Goal: Transaction & Acquisition: Purchase product/service

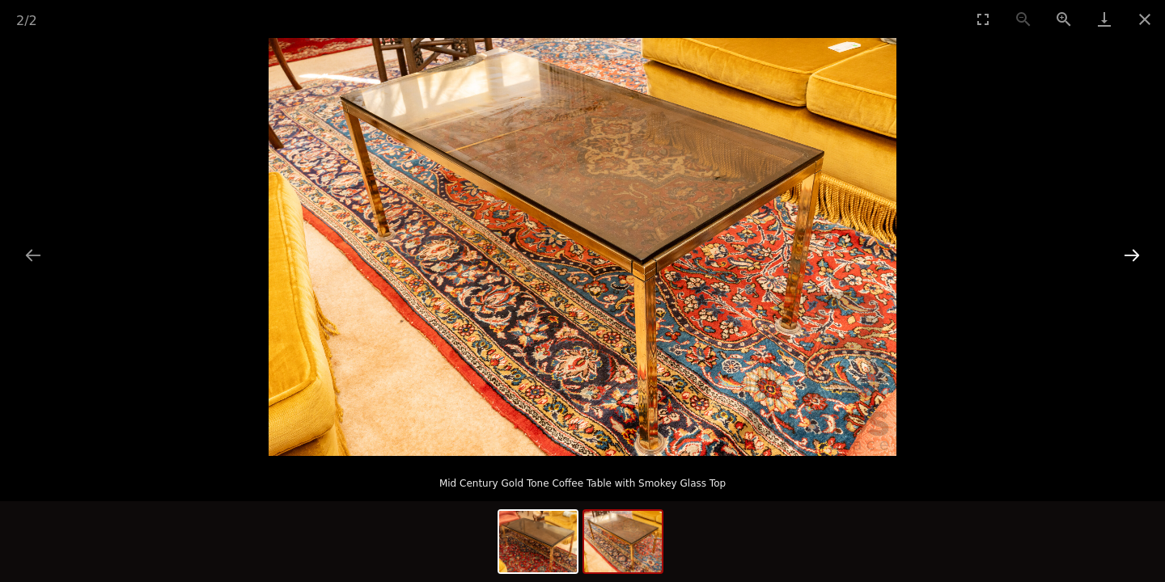
click at [1133, 256] on button "Next slide" at bounding box center [1132, 255] width 34 height 32
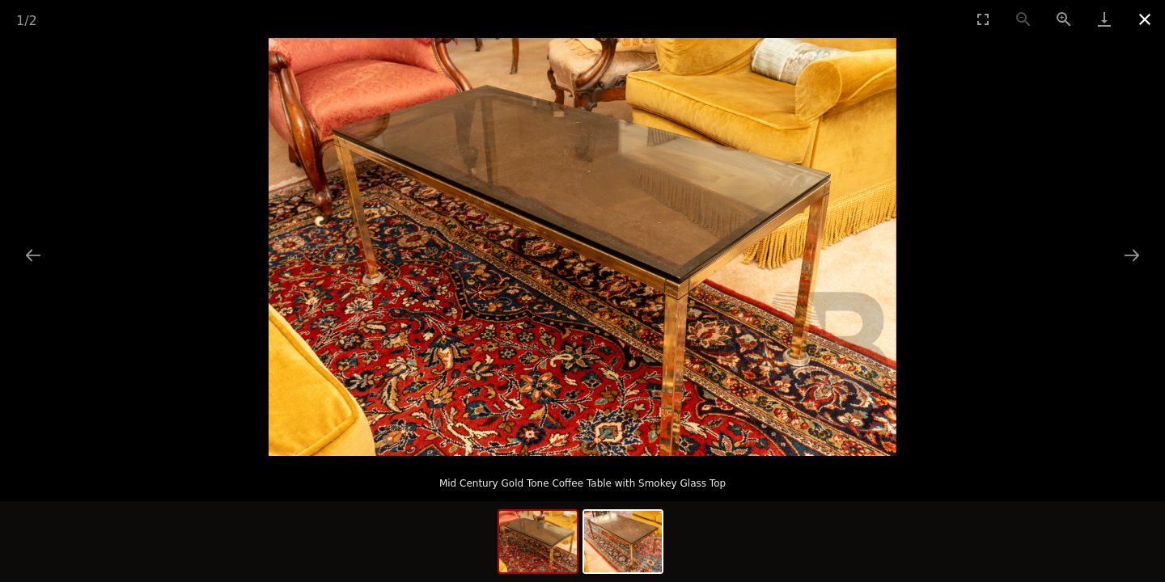
click at [1144, 23] on button "Close gallery" at bounding box center [1145, 19] width 40 height 38
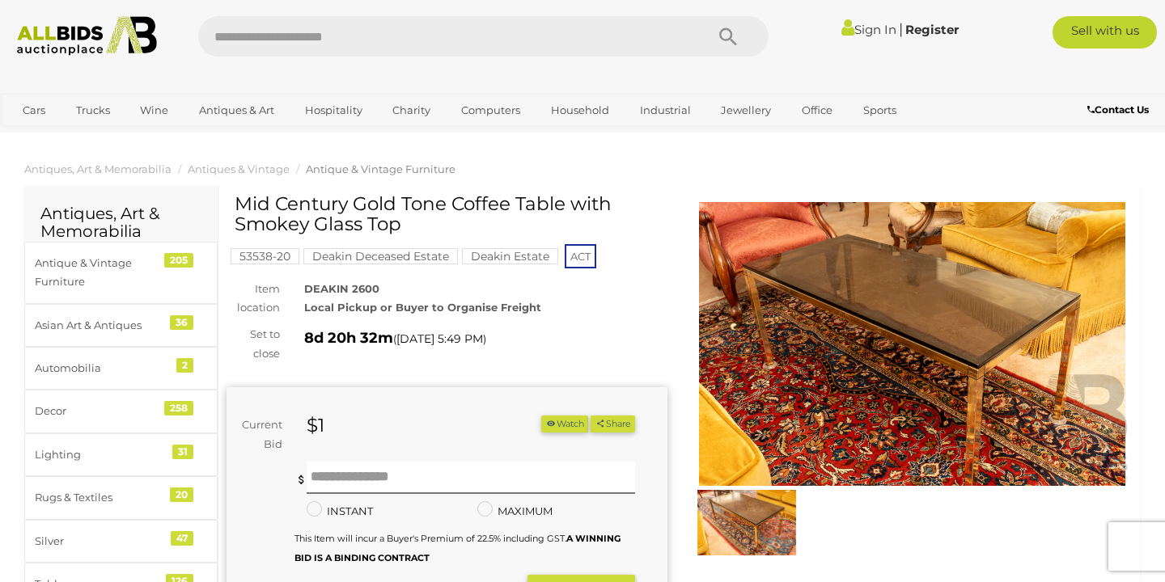
scroll to position [88, 0]
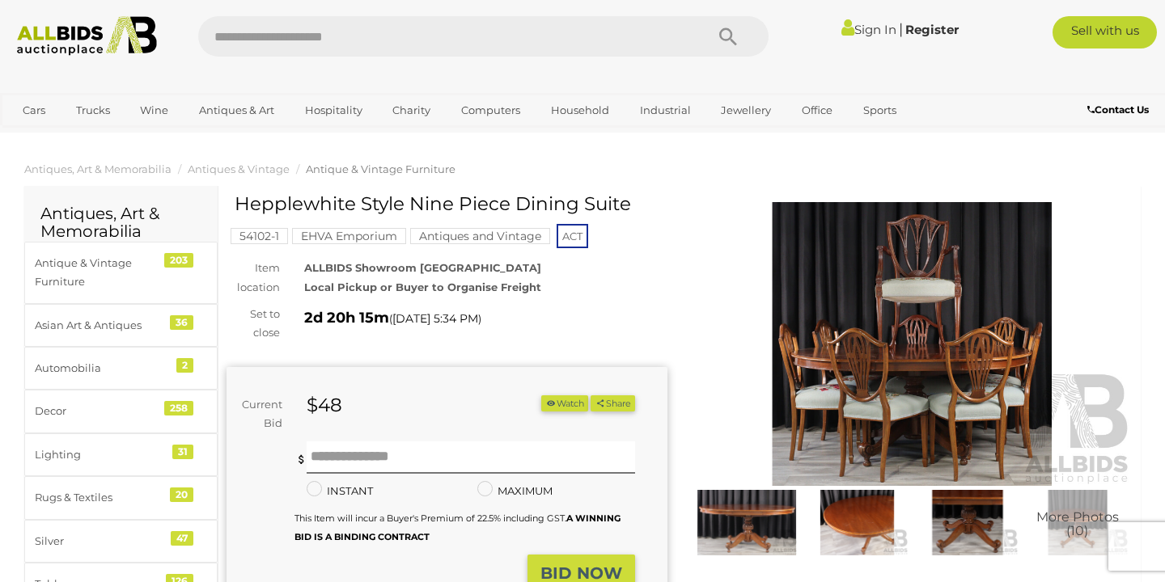
click at [754, 490] on img at bounding box center [747, 523] width 102 height 66
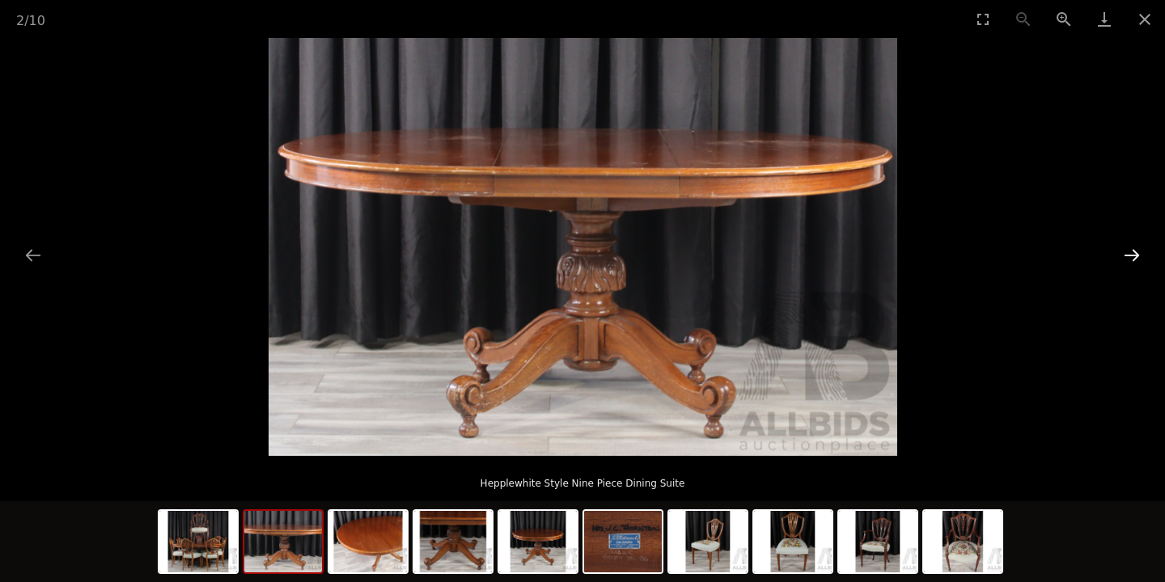
click at [1133, 261] on button "Next slide" at bounding box center [1132, 255] width 34 height 32
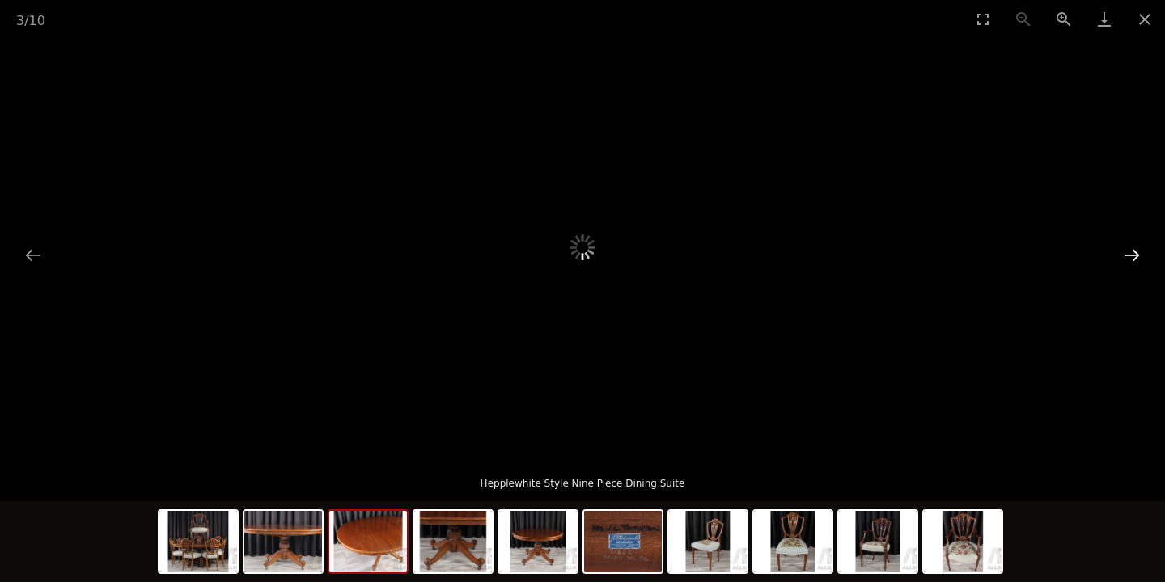
click at [1133, 261] on button "Next slide" at bounding box center [1132, 255] width 34 height 32
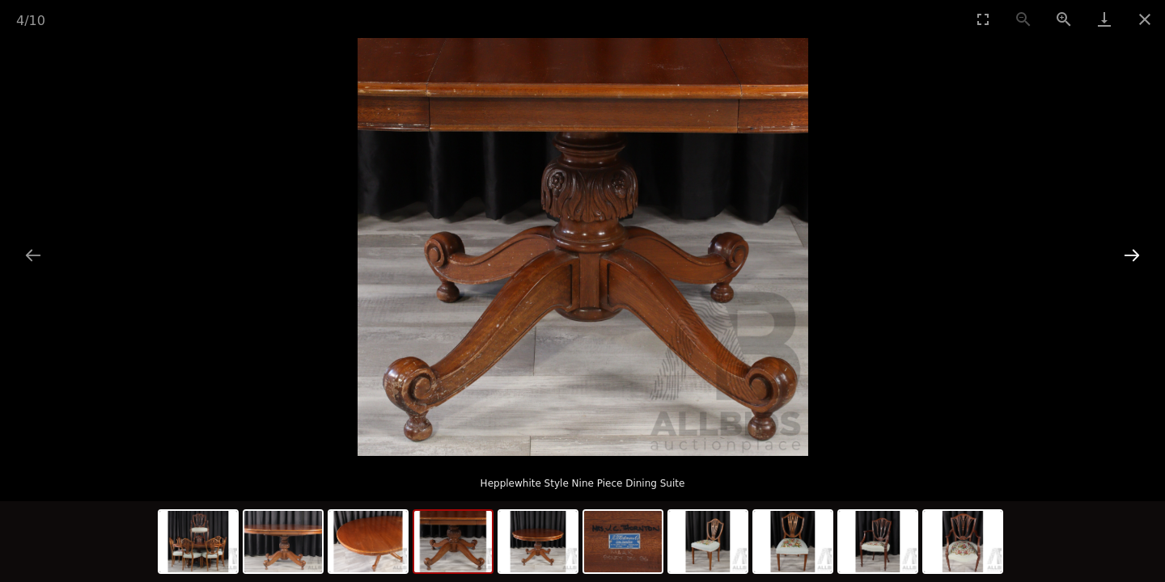
click at [1134, 255] on button "Next slide" at bounding box center [1132, 255] width 34 height 32
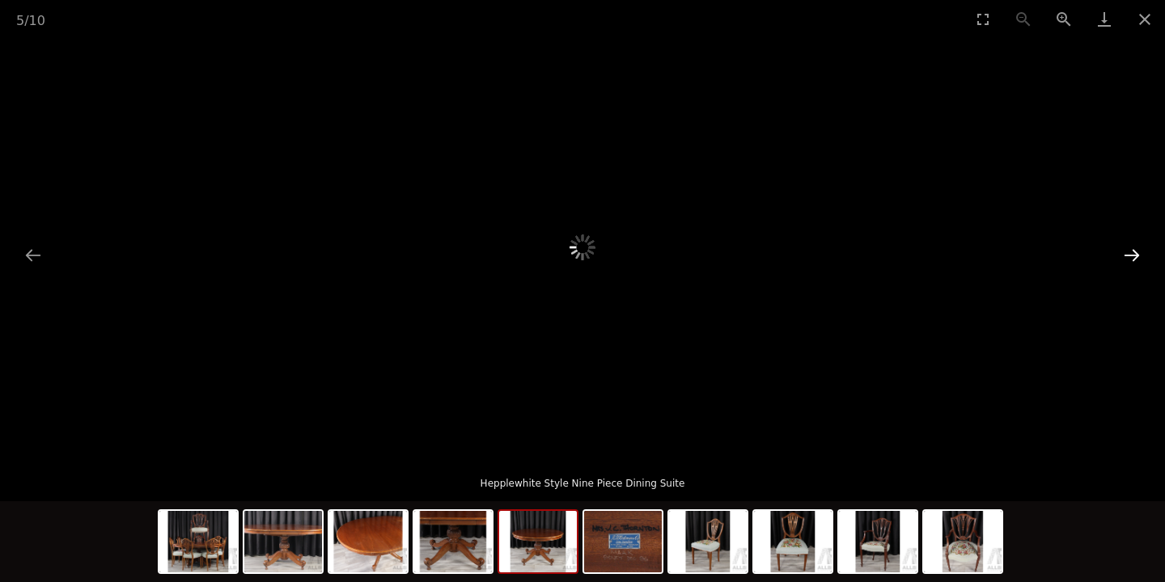
click at [1134, 255] on button "Next slide" at bounding box center [1132, 255] width 34 height 32
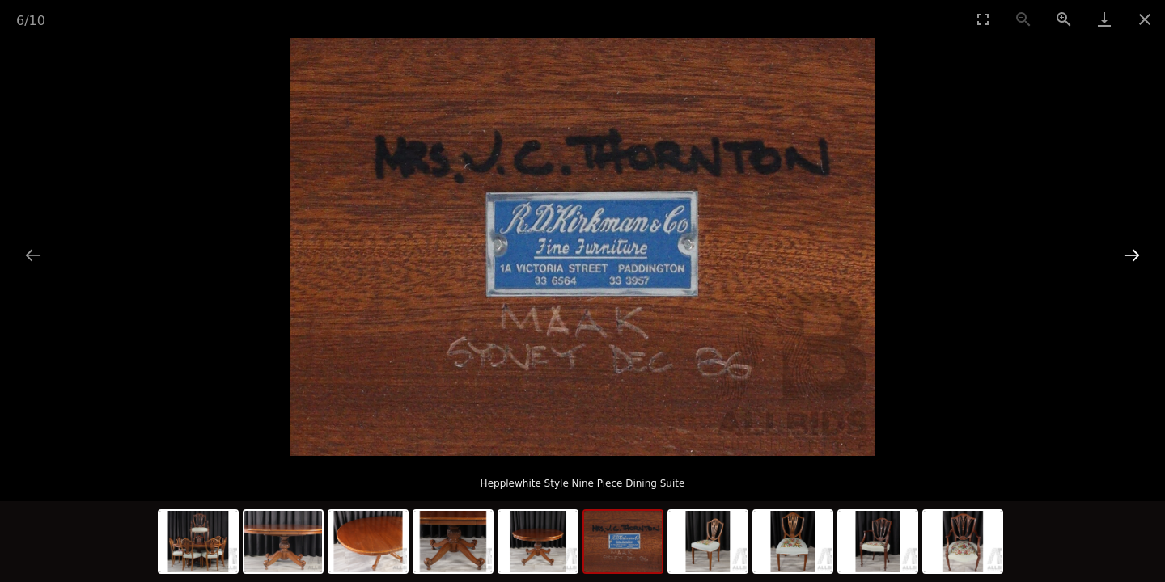
click at [1134, 255] on button "Next slide" at bounding box center [1132, 255] width 34 height 32
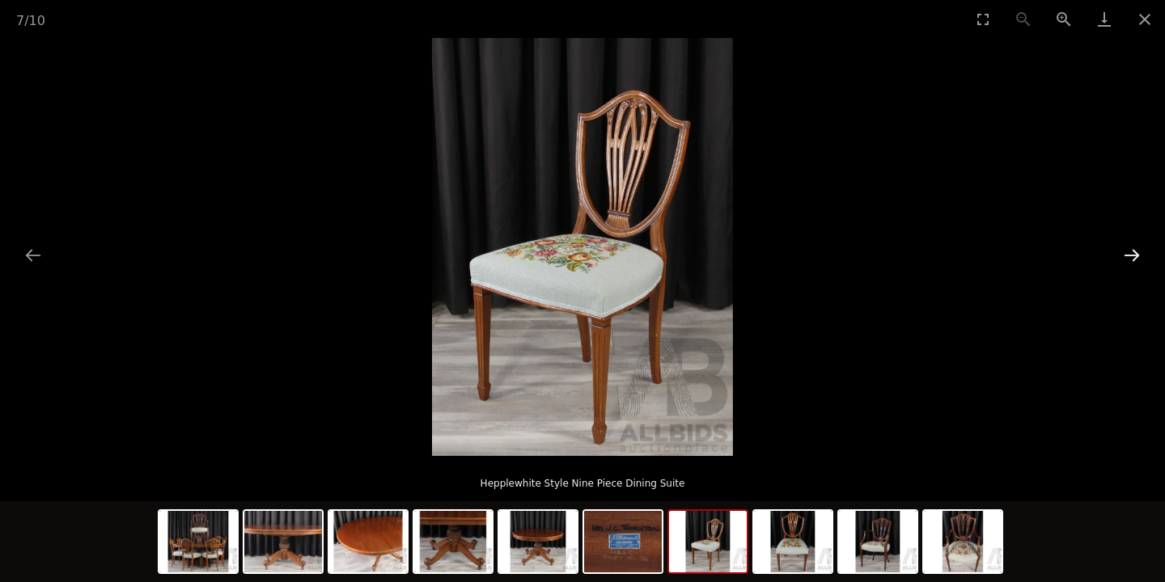
click at [1134, 255] on button "Next slide" at bounding box center [1132, 255] width 34 height 32
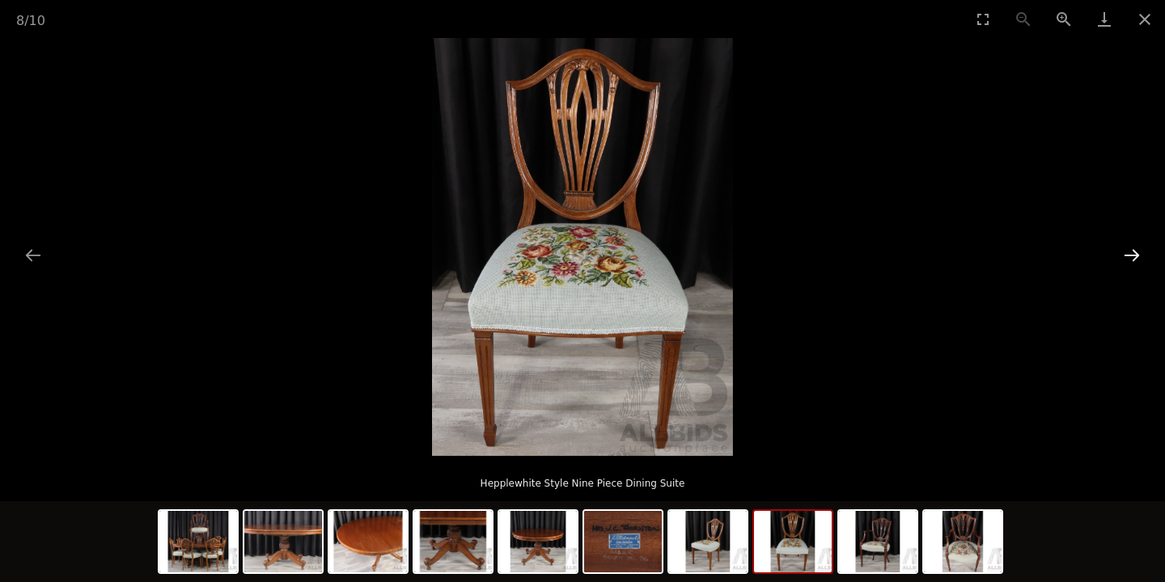
click at [1134, 255] on button "Next slide" at bounding box center [1132, 255] width 34 height 32
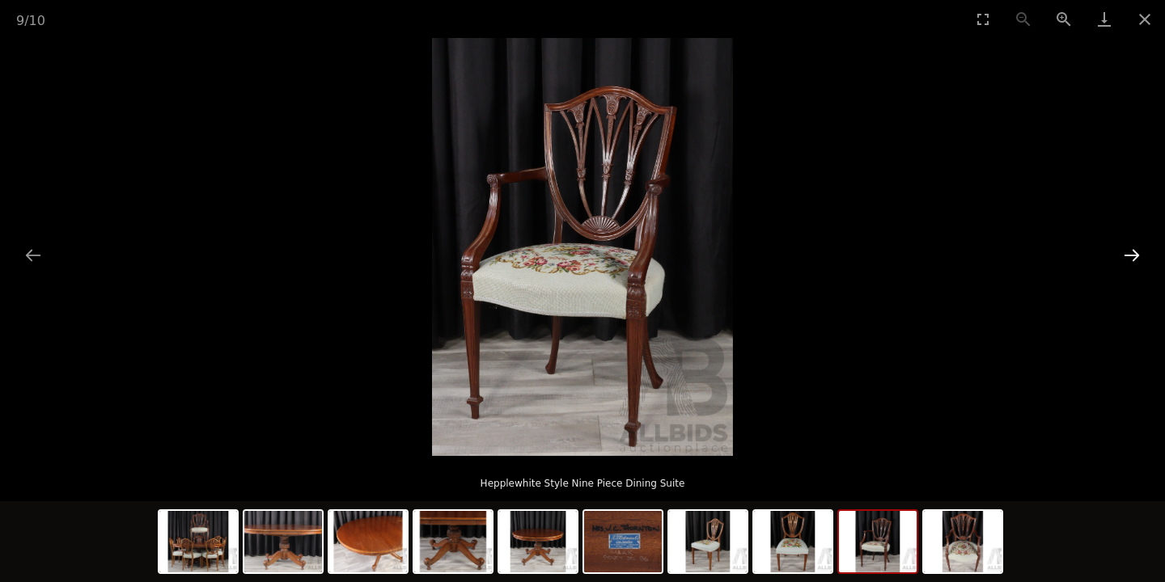
click at [1134, 255] on button "Next slide" at bounding box center [1132, 255] width 34 height 32
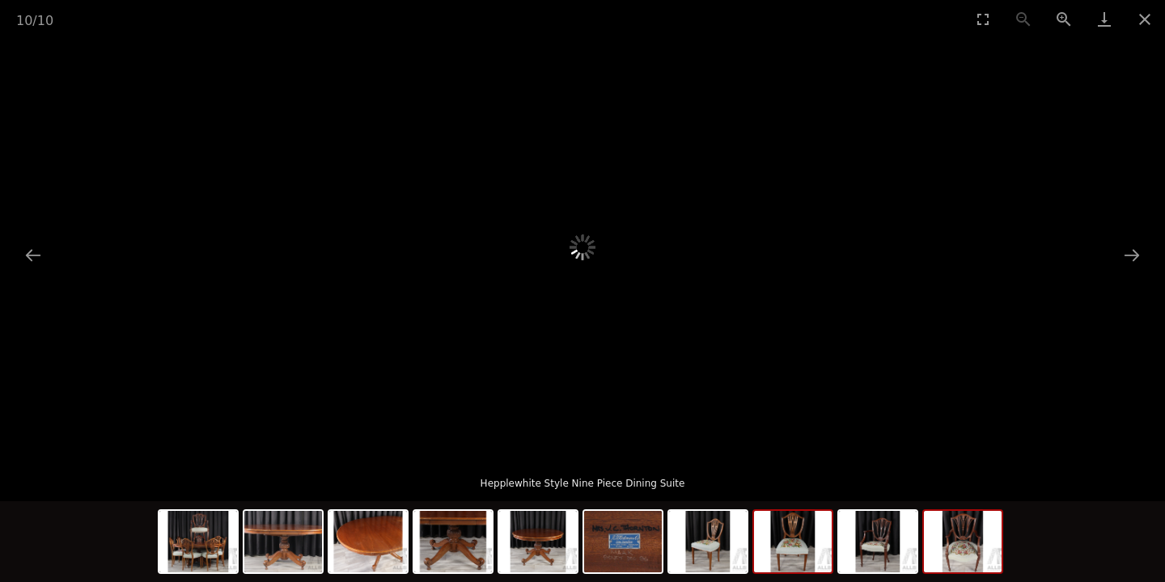
click at [796, 547] on img at bounding box center [793, 541] width 78 height 61
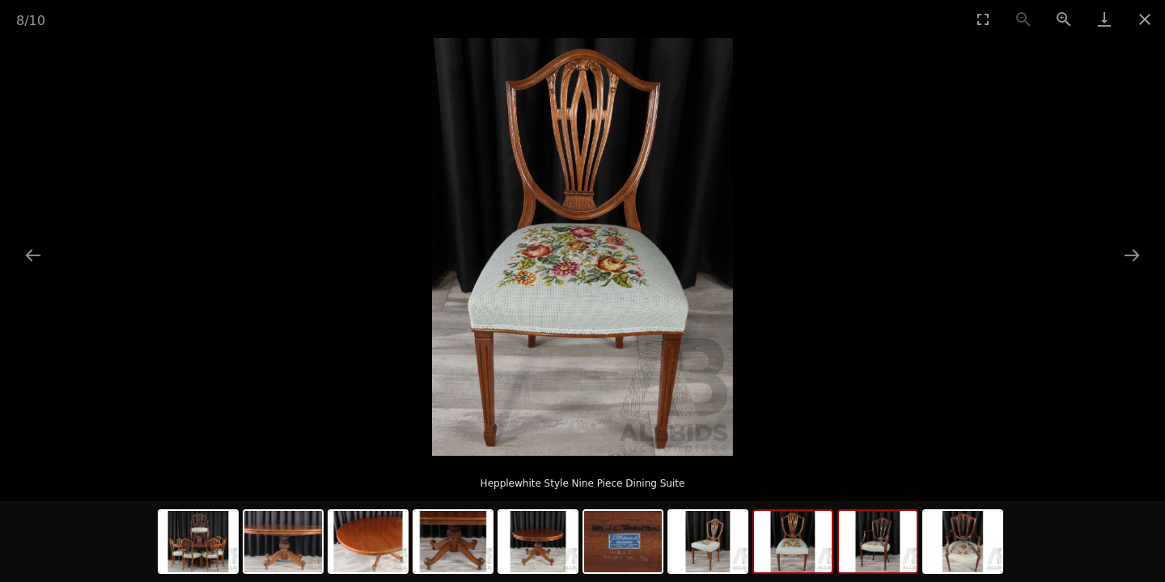
click at [889, 560] on img at bounding box center [878, 541] width 78 height 61
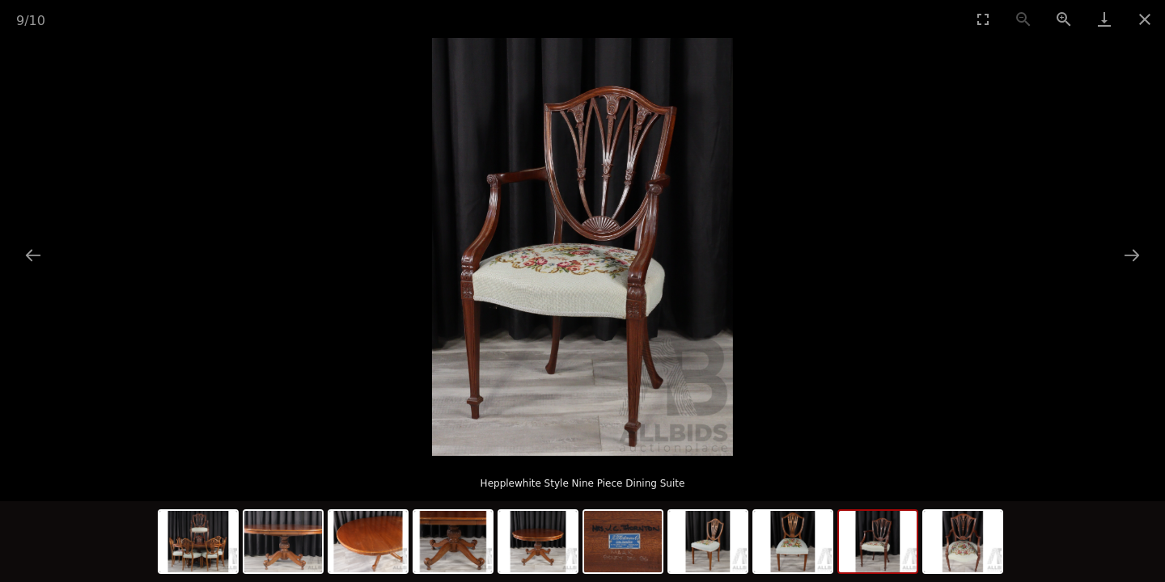
click at [919, 561] on div at bounding box center [582, 544] width 849 height 85
click at [948, 550] on img at bounding box center [963, 541] width 78 height 61
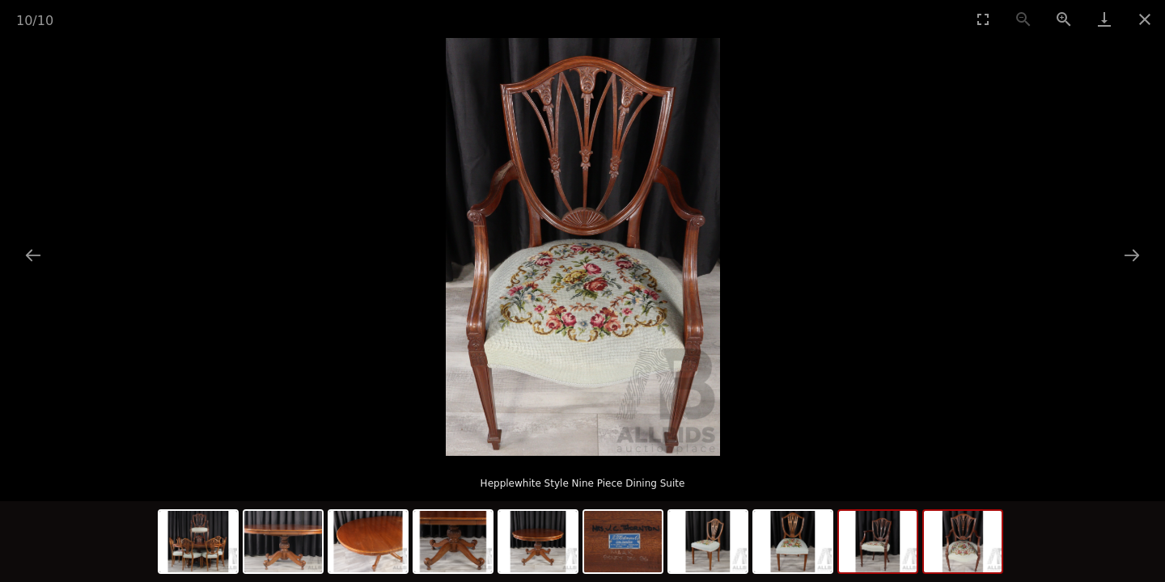
click at [887, 543] on img at bounding box center [878, 541] width 78 height 61
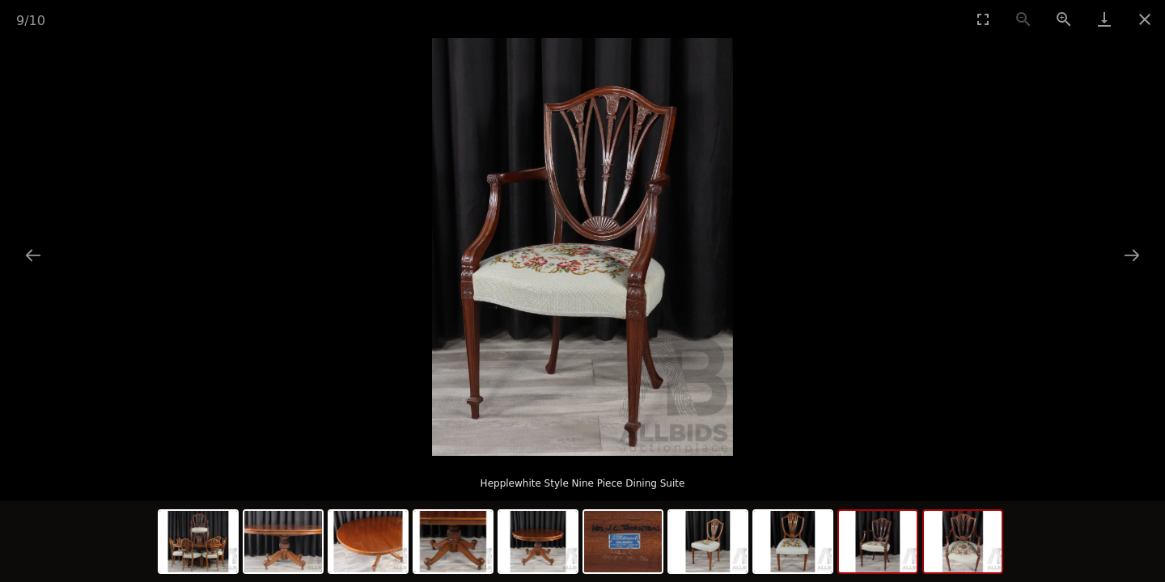
click at [958, 540] on img at bounding box center [963, 541] width 78 height 61
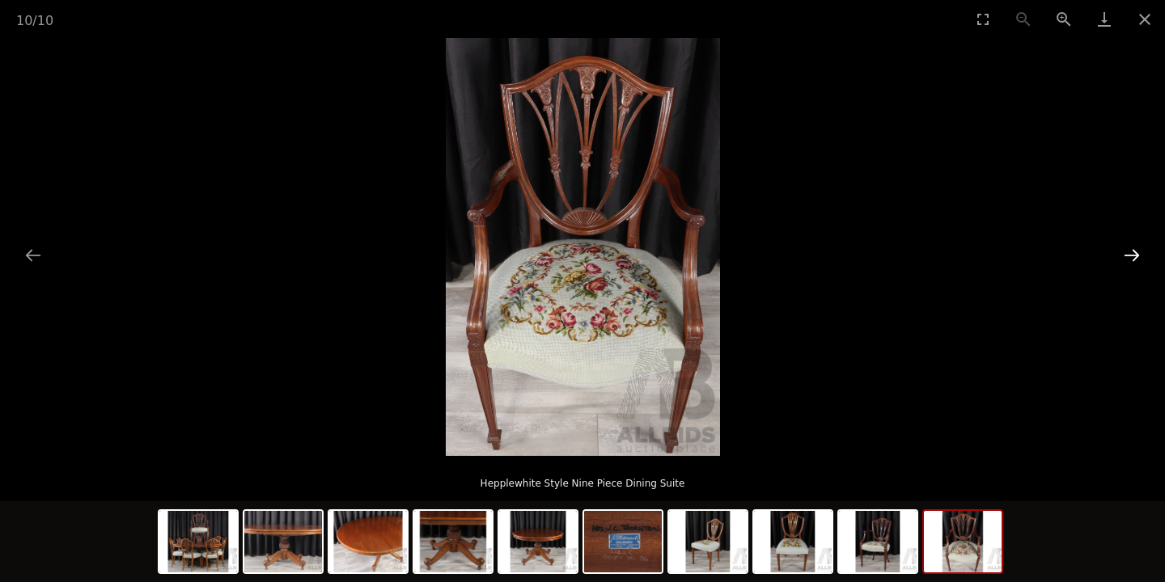
click at [1133, 247] on button "Next slide" at bounding box center [1132, 255] width 34 height 32
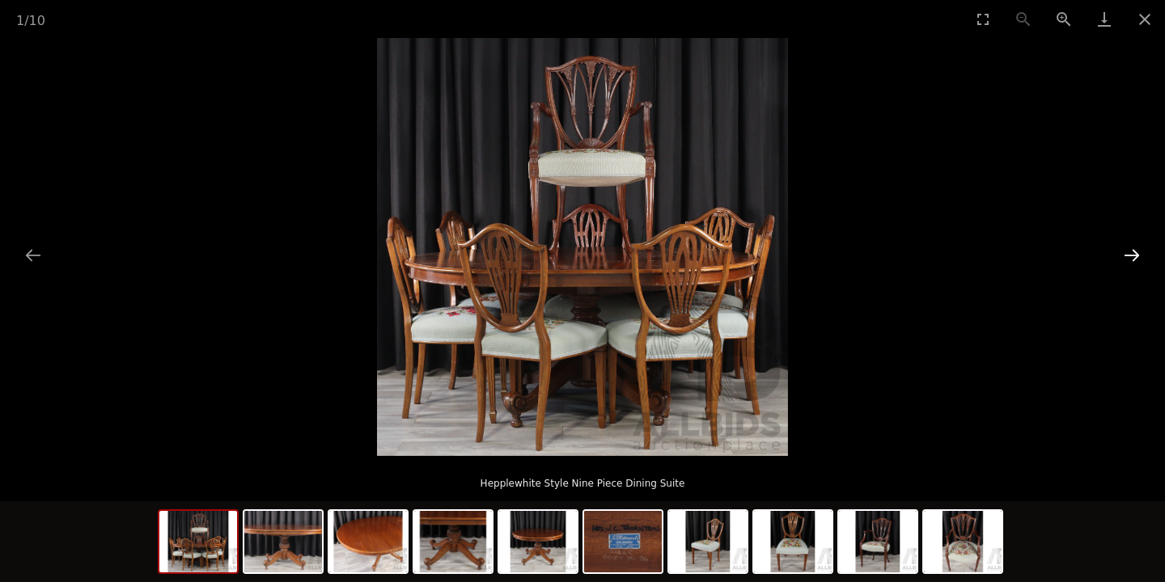
click at [1133, 247] on button "Next slide" at bounding box center [1132, 255] width 34 height 32
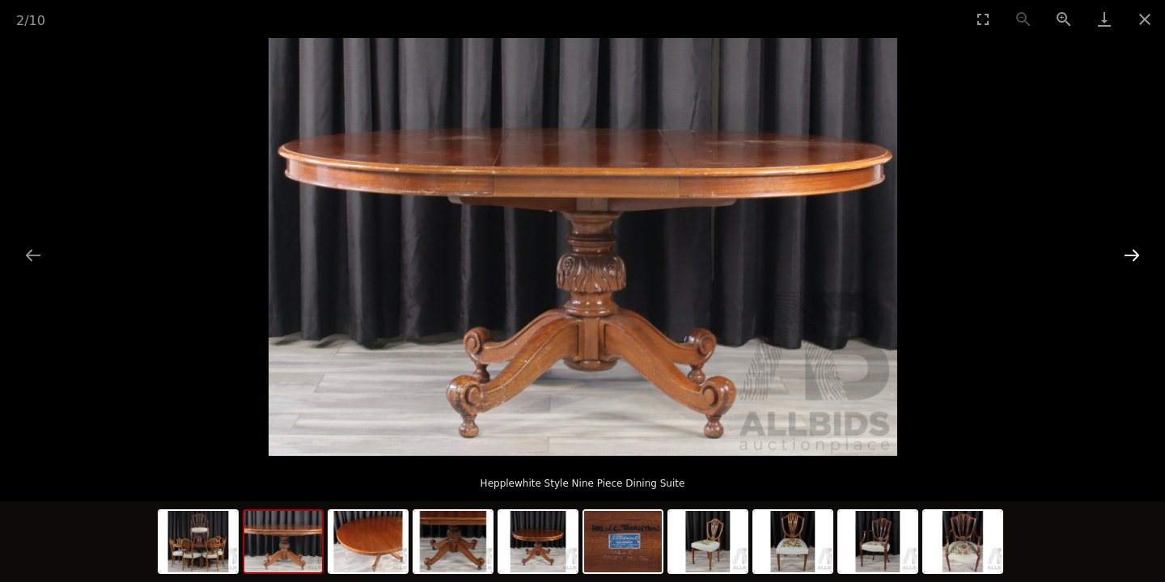
click at [1133, 247] on button "Next slide" at bounding box center [1132, 255] width 34 height 32
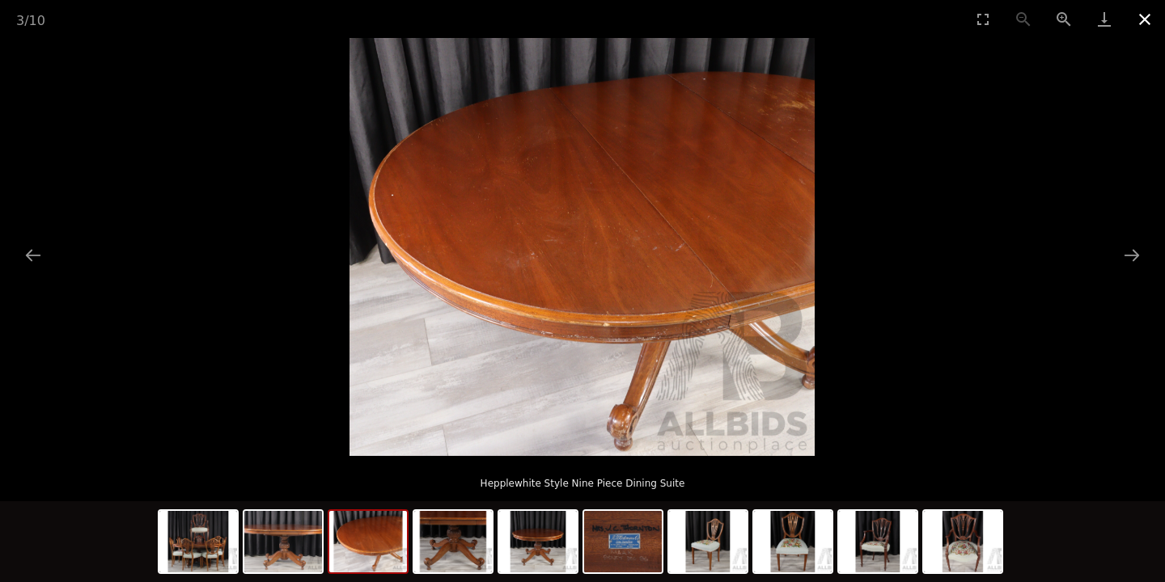
click at [1142, 14] on button "Close gallery" at bounding box center [1145, 19] width 40 height 38
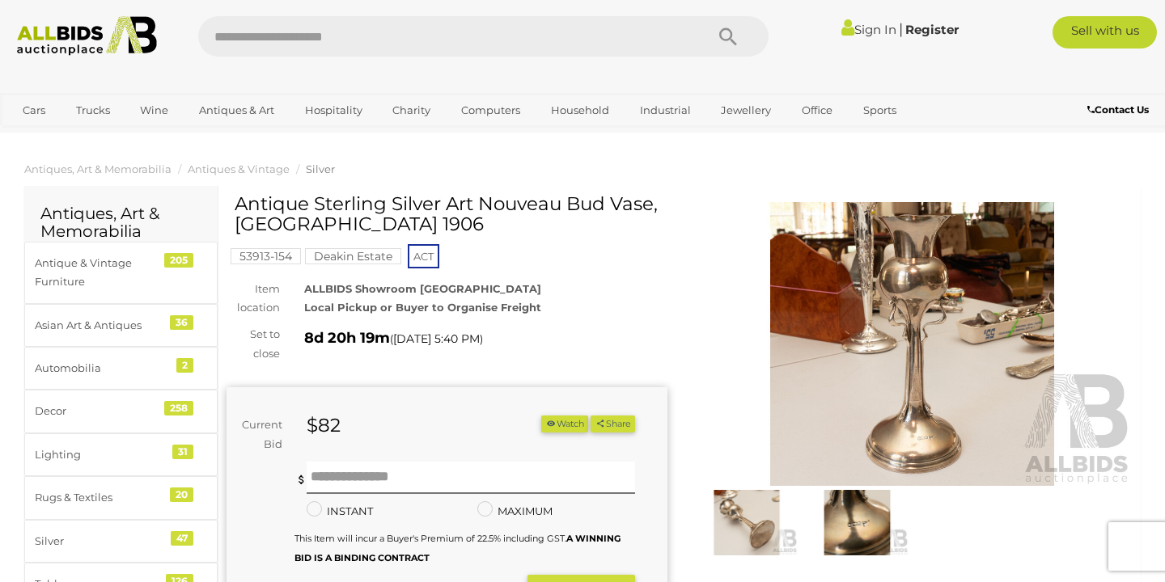
click at [909, 257] on img at bounding box center [912, 344] width 441 height 284
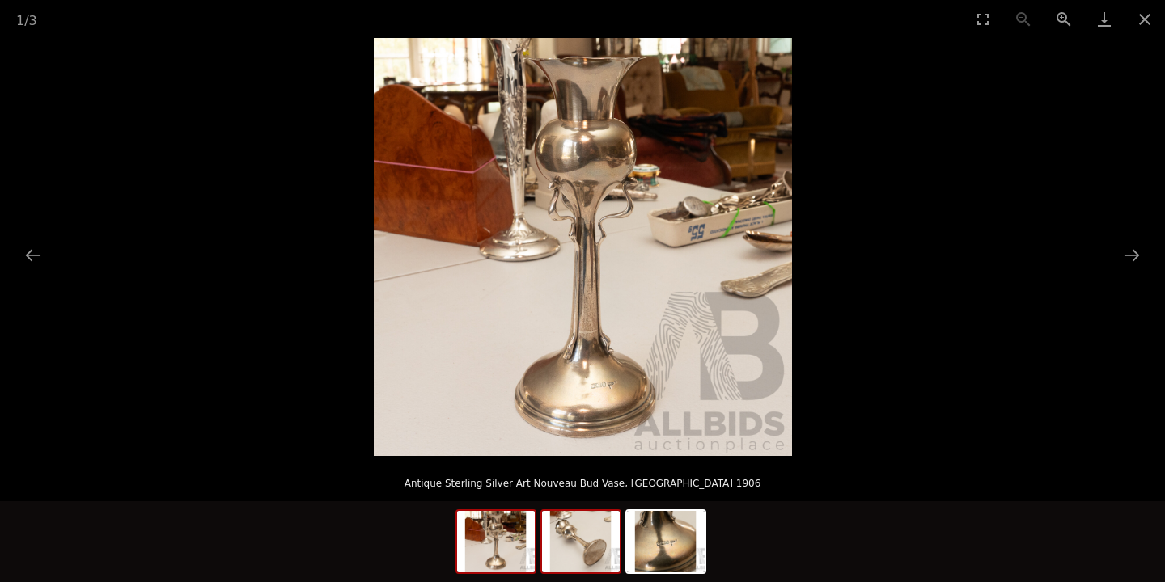
click at [572, 560] on img at bounding box center [581, 541] width 78 height 61
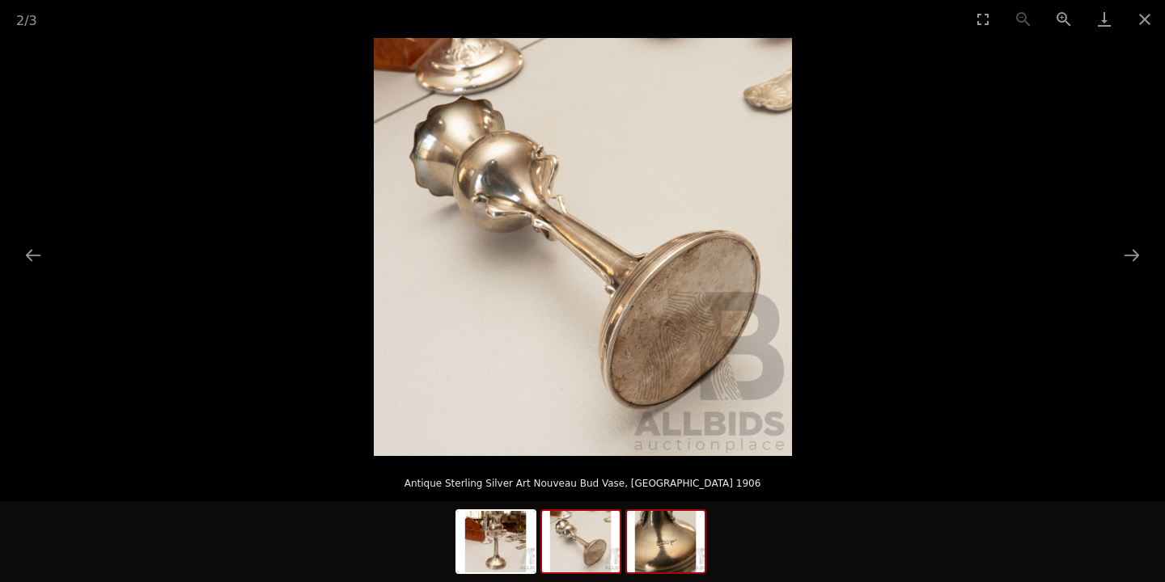
click at [655, 536] on img at bounding box center [666, 541] width 78 height 61
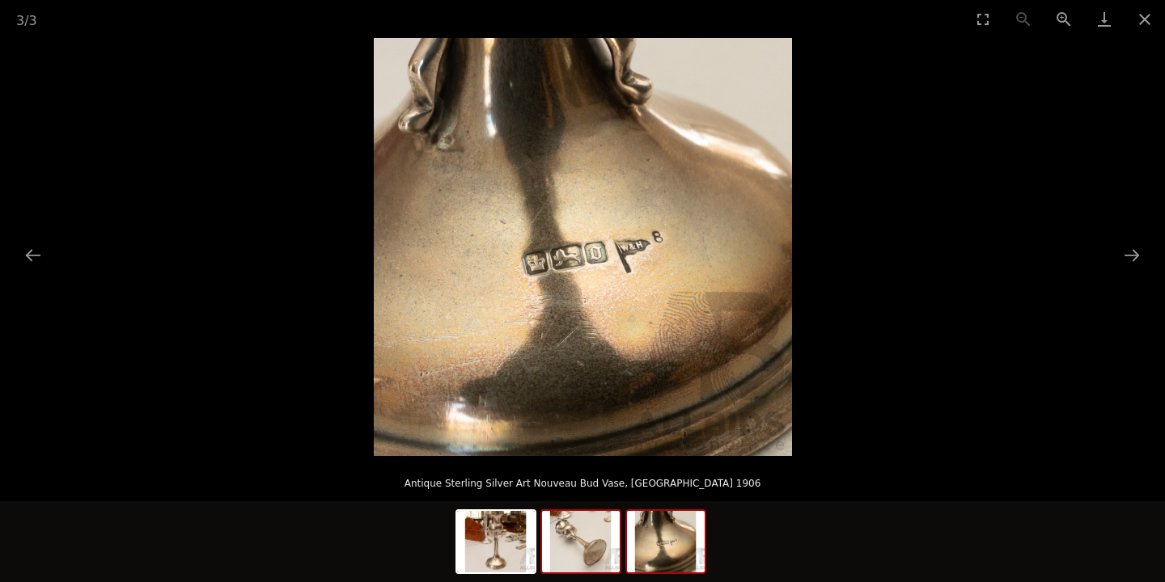
click at [579, 535] on img at bounding box center [581, 541] width 78 height 61
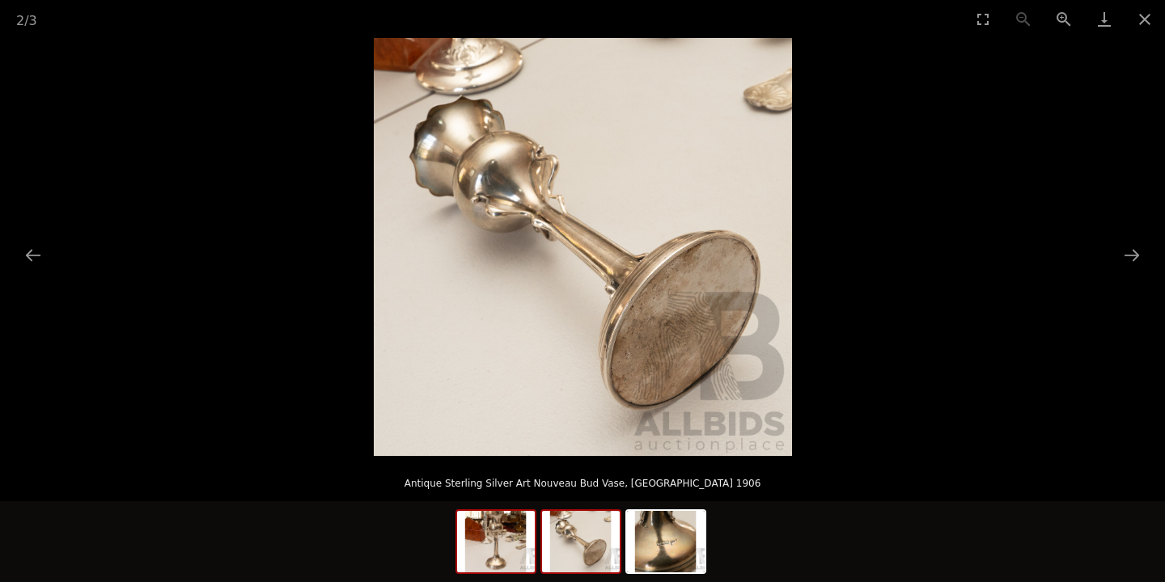
click at [493, 540] on img at bounding box center [496, 541] width 78 height 61
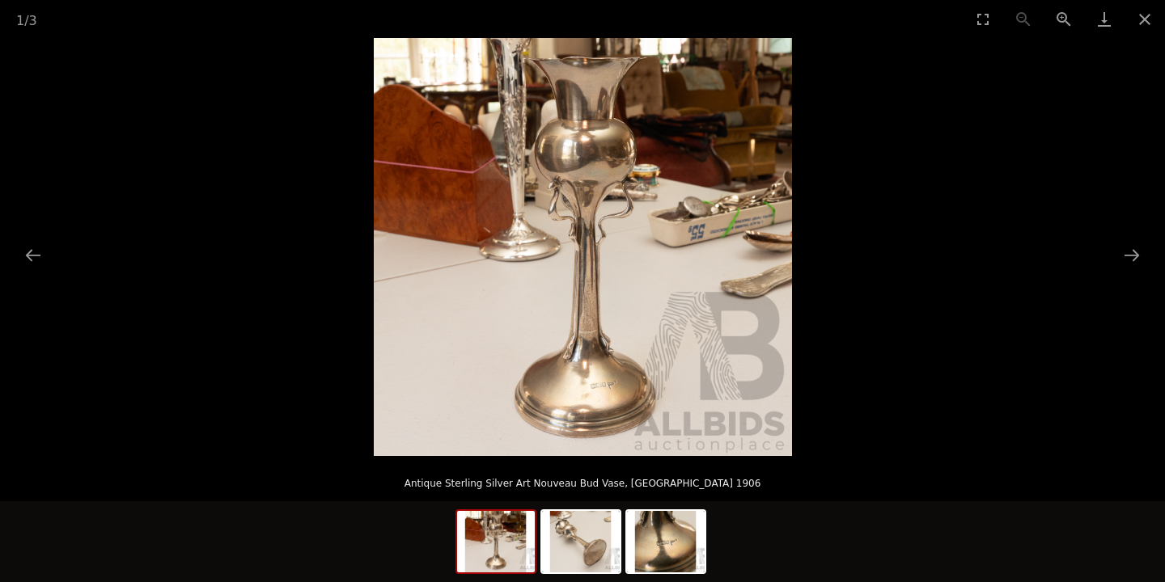
click at [589, 120] on img at bounding box center [583, 247] width 418 height 418
click at [1142, 23] on button "Close gallery" at bounding box center [1145, 19] width 40 height 38
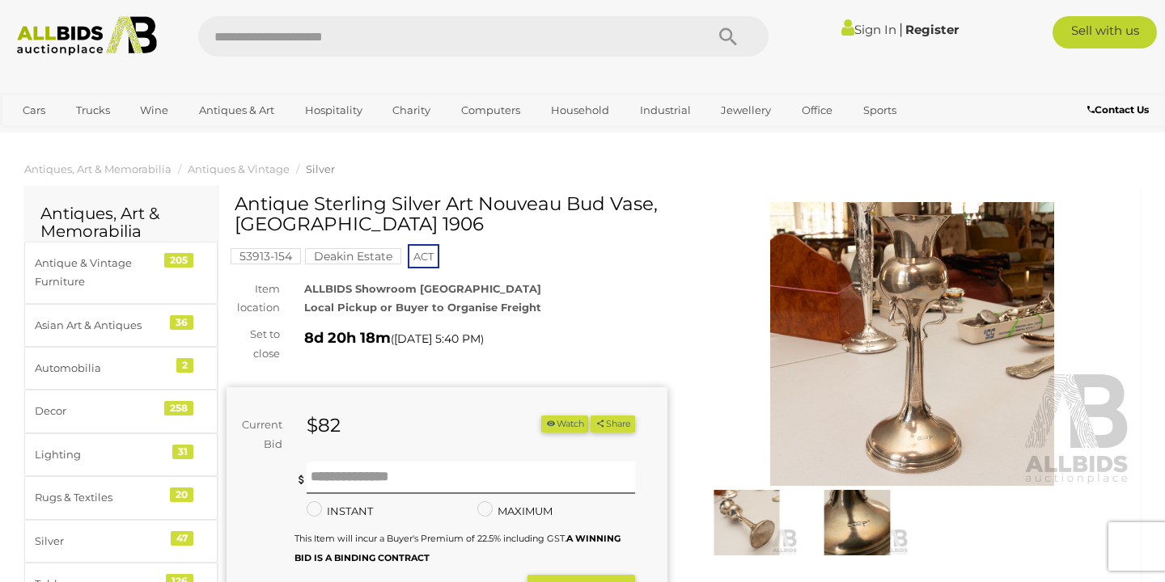
click at [896, 301] on img at bounding box center [912, 344] width 441 height 284
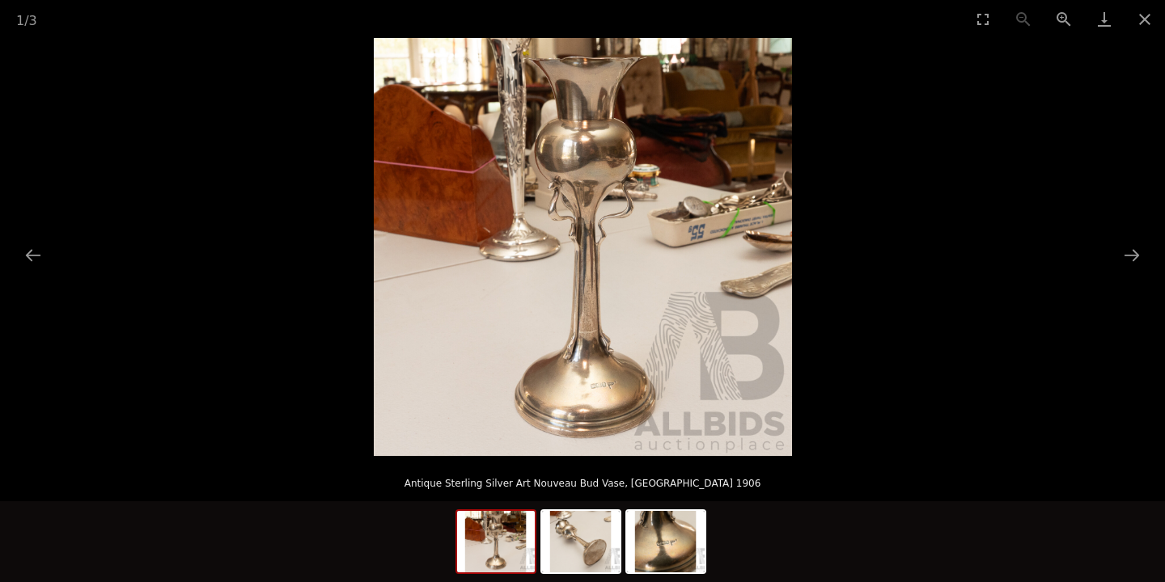
click at [628, 150] on img at bounding box center [583, 247] width 418 height 418
click at [567, 299] on img at bounding box center [583, 247] width 418 height 418
click at [1142, 265] on button "Next slide" at bounding box center [1132, 255] width 34 height 32
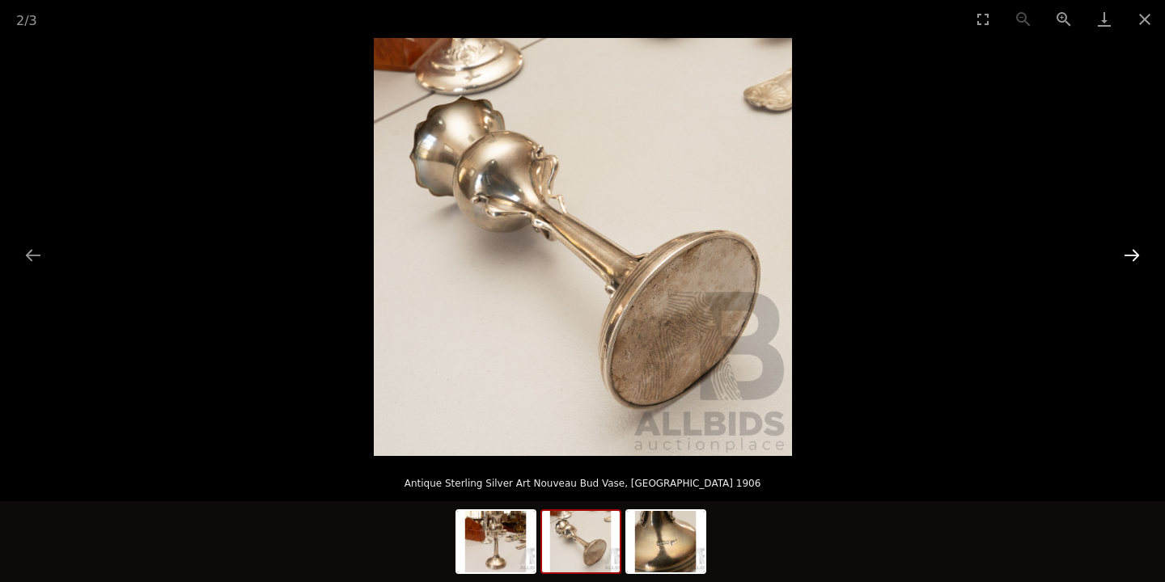
click at [1142, 265] on button "Next slide" at bounding box center [1132, 255] width 34 height 32
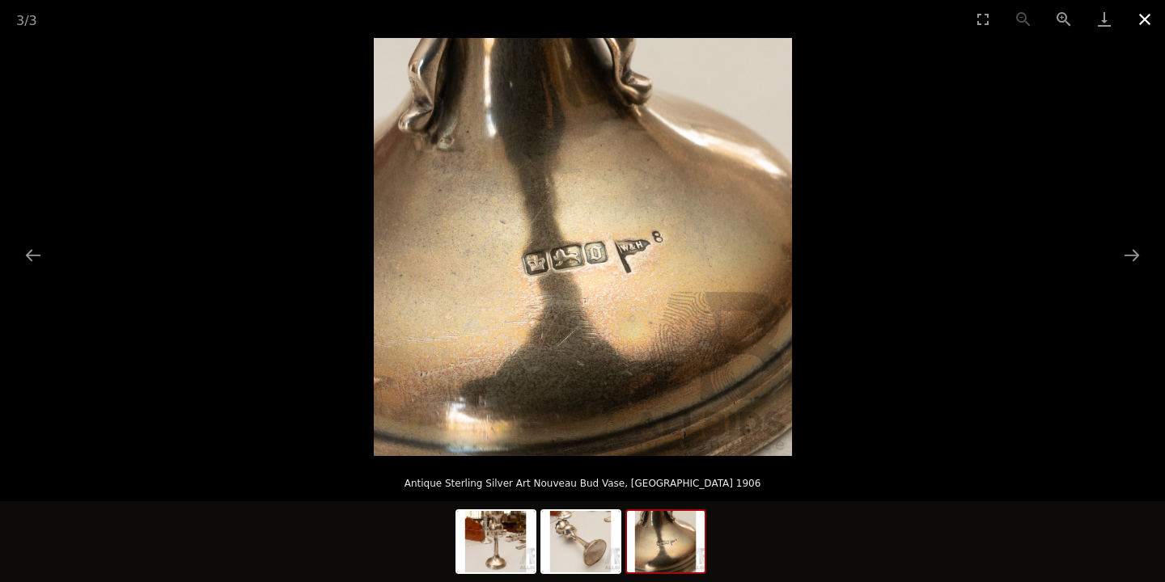
click at [1137, 20] on button "Close gallery" at bounding box center [1145, 19] width 40 height 38
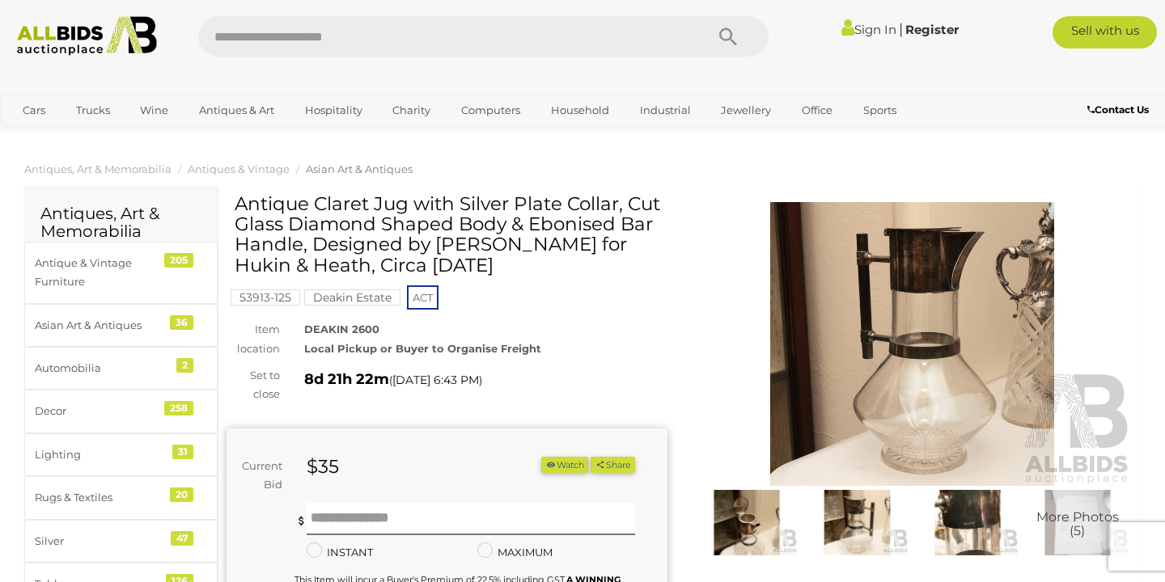
scroll to position [22, 0]
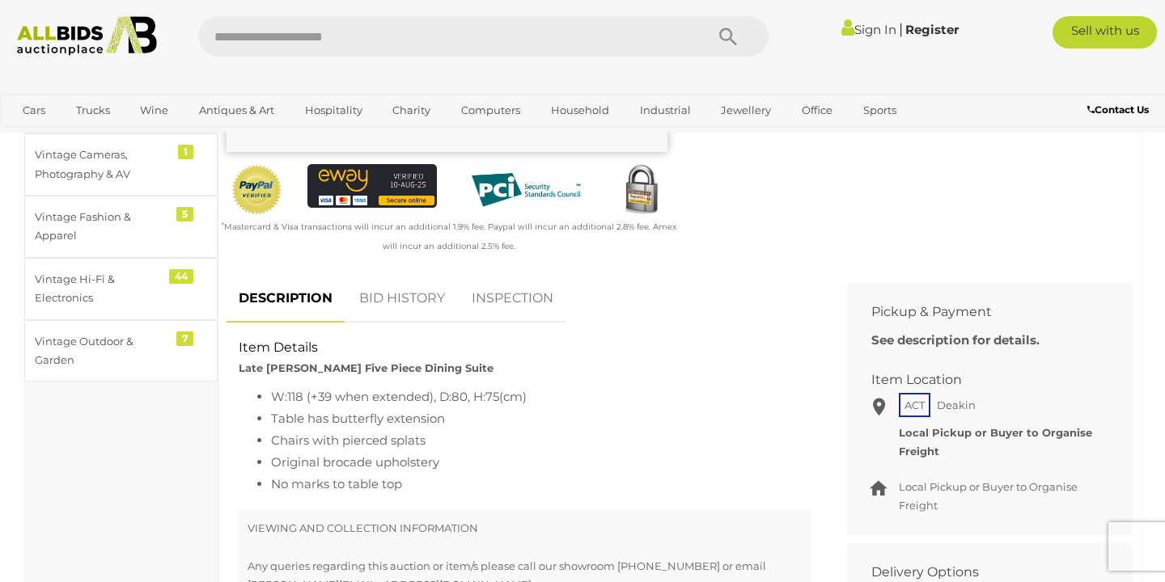
scroll to position [487, 0]
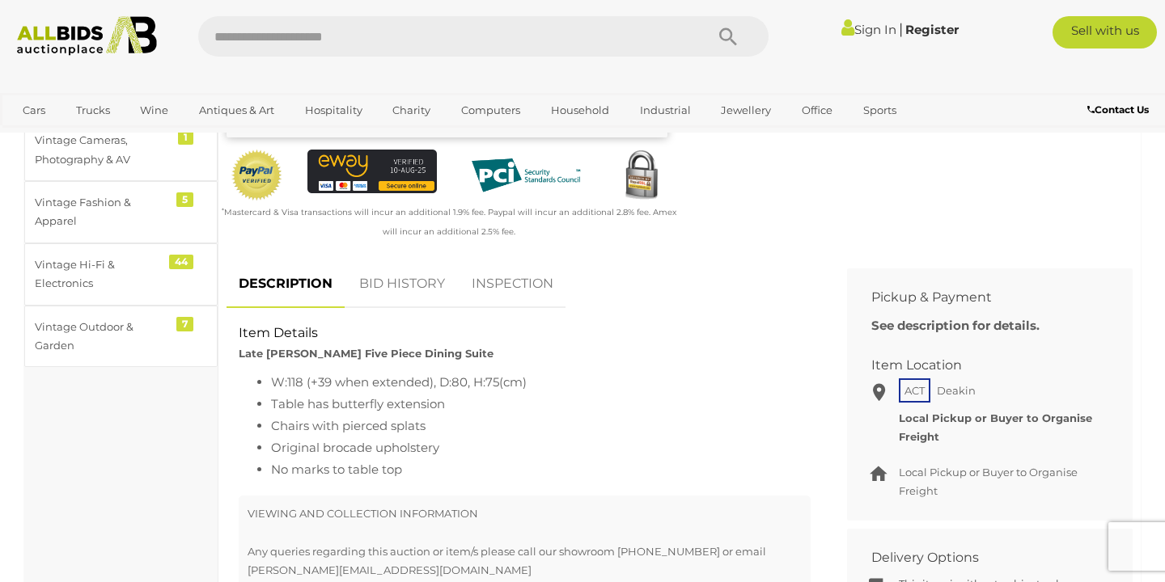
click at [394, 284] on link "BID HISTORY" at bounding box center [402, 285] width 110 height 48
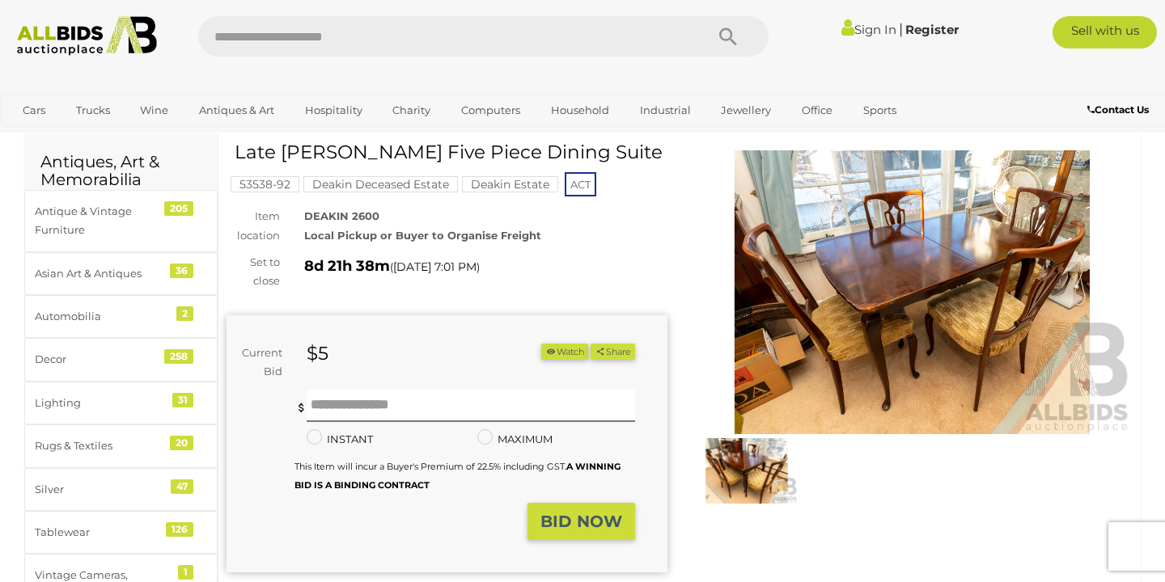
scroll to position [36, 0]
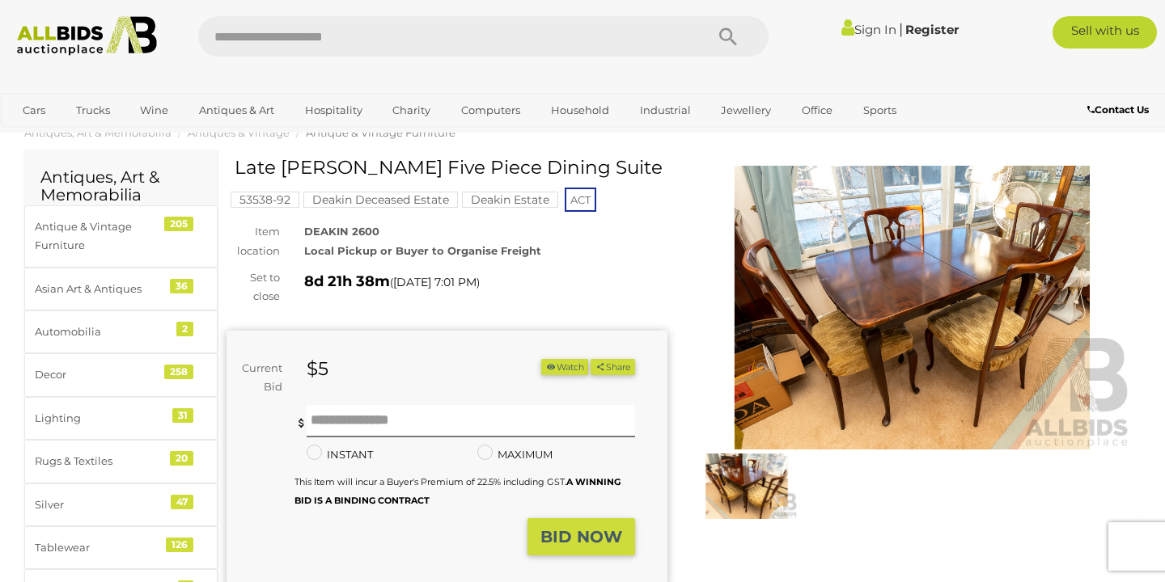
click at [518, 208] on mark "Deakin Estate" at bounding box center [510, 200] width 96 height 16
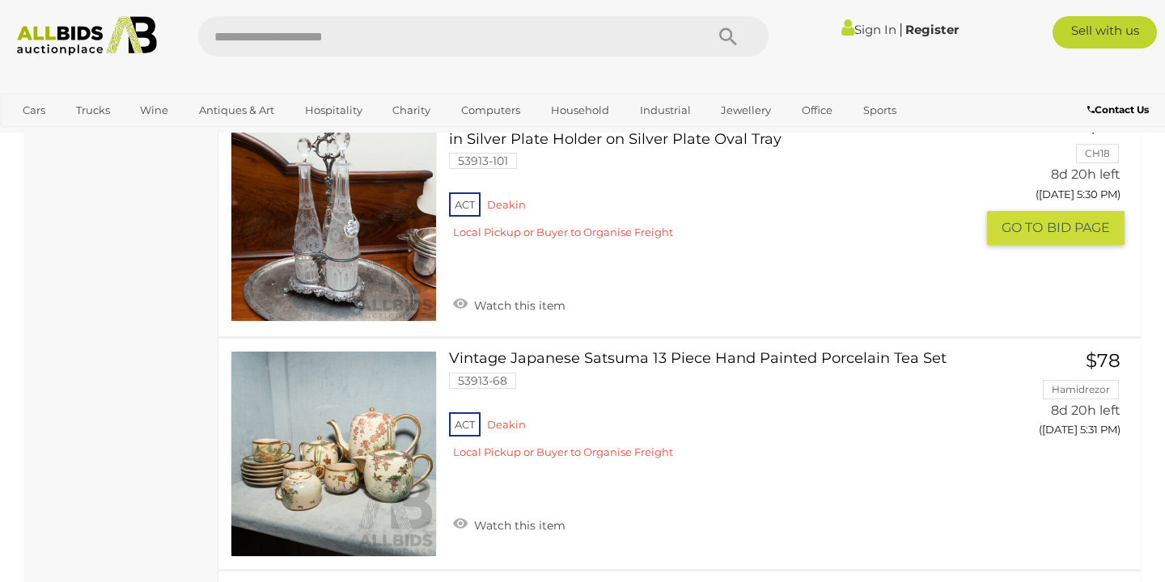
scroll to position [844, 0]
